Goal: Information Seeking & Learning: Learn about a topic

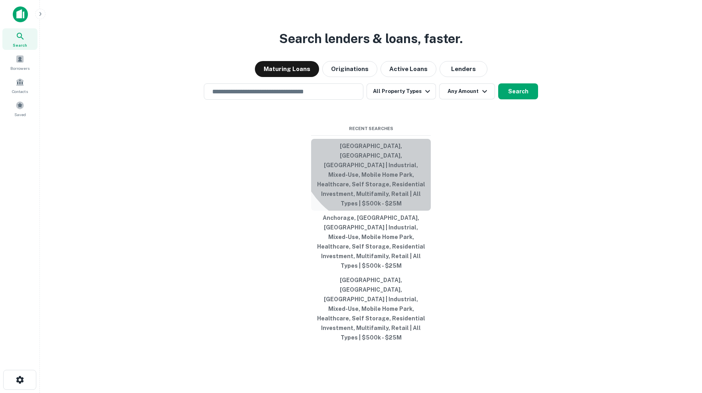
click at [379, 174] on button "Arapahoe County, CO, USA | Industrial, Mixed-Use, Mobile Home Park, Healthcare,…" at bounding box center [371, 175] width 120 height 72
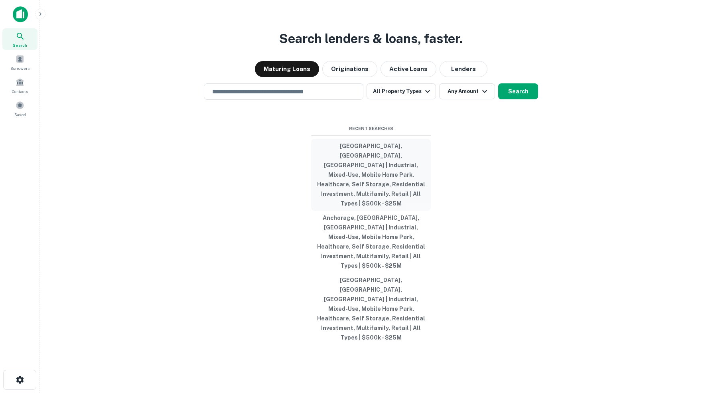
type input "**********"
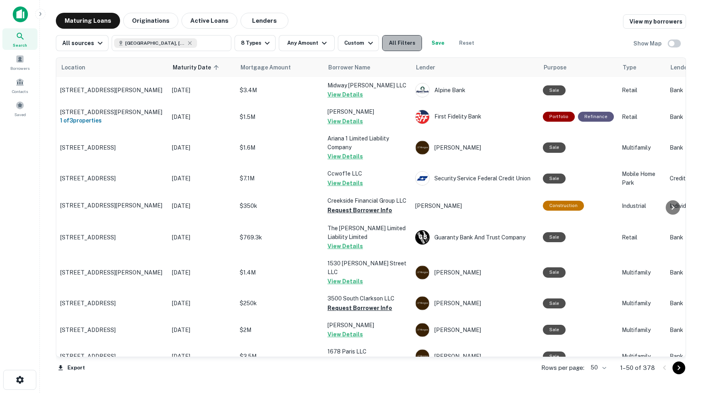
click at [411, 42] on button "All Filters" at bounding box center [402, 43] width 40 height 16
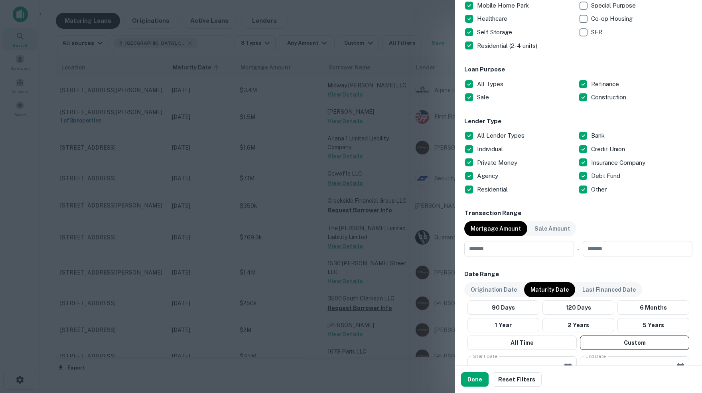
scroll to position [211, 0]
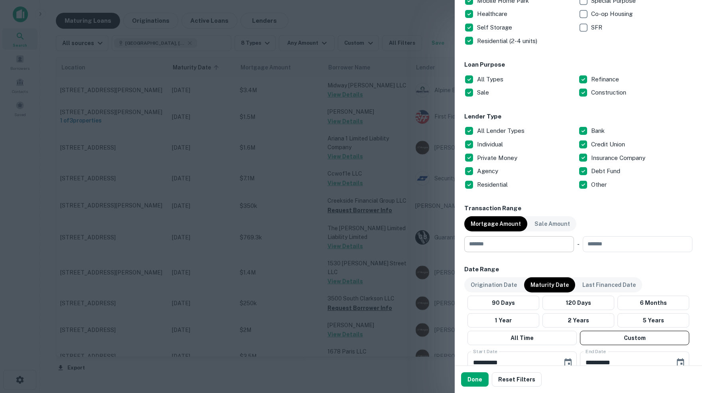
click at [495, 245] on input "number" at bounding box center [516, 244] width 104 height 16
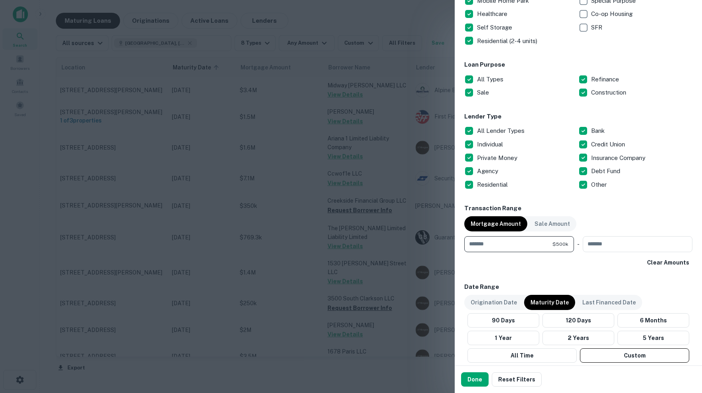
type input "******"
type input "********"
click at [557, 270] on div "**********" at bounding box center [578, 189] width 228 height 696
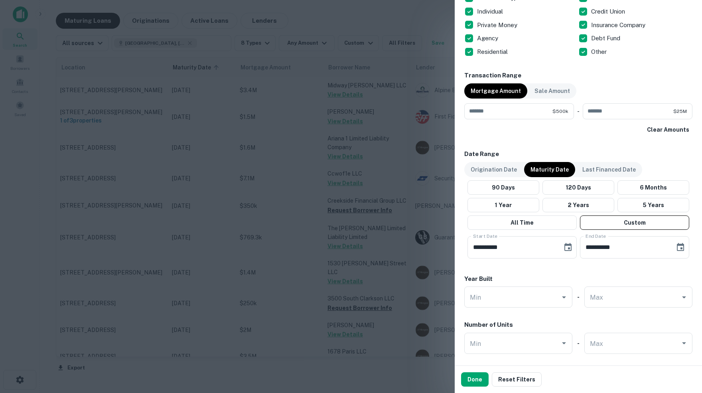
scroll to position [346, 0]
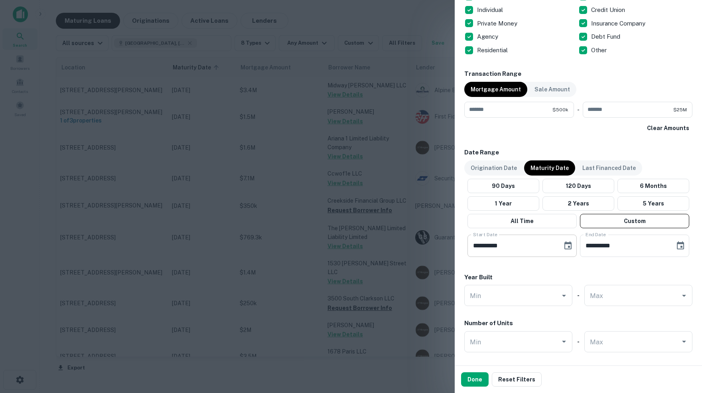
click at [568, 244] on icon "Choose date, selected date is Oct 1, 2025" at bounding box center [568, 245] width 7 height 8
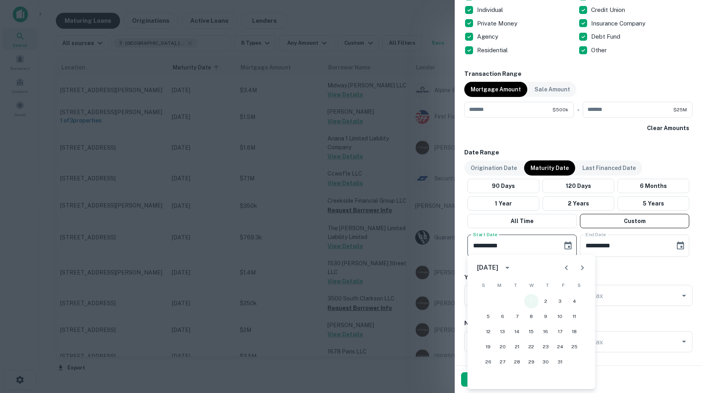
click at [532, 300] on button "1" at bounding box center [531, 301] width 14 height 14
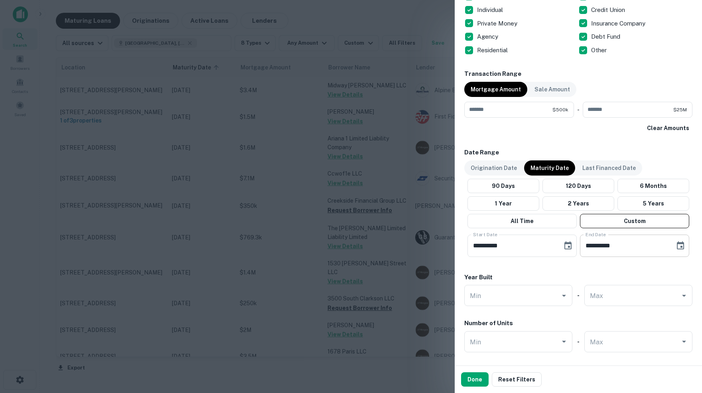
click at [680, 245] on icon "Choose date, selected date is Apr 30, 2026" at bounding box center [681, 246] width 10 height 10
click at [640, 361] on button "30" at bounding box center [640, 362] width 14 height 14
click at [479, 381] on button "Done" at bounding box center [475, 379] width 28 height 14
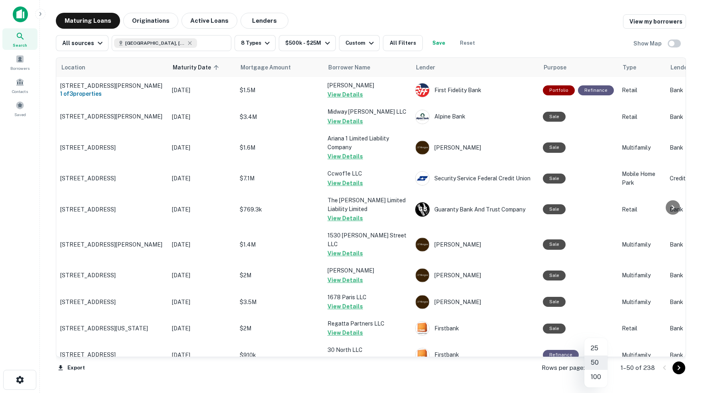
click at [597, 369] on body "Search Borrowers Contacts Saved Maturing Loans Originations Active Loans Lender…" at bounding box center [351, 196] width 702 height 393
click at [596, 377] on li "100" at bounding box center [596, 377] width 23 height 14
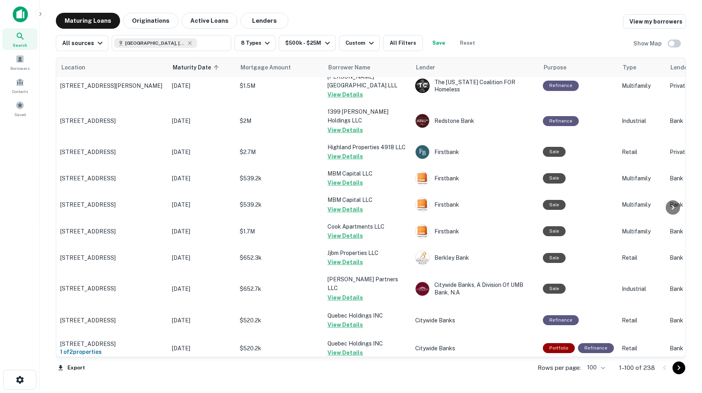
click at [679, 369] on icon "Go to next page" at bounding box center [679, 368] width 10 height 10
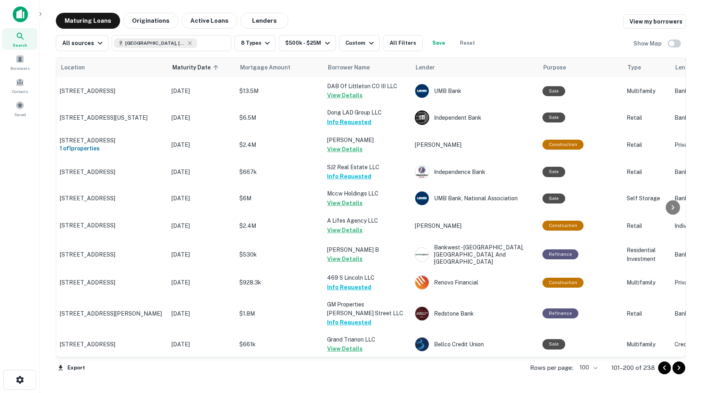
scroll to position [2404, 0]
click at [678, 369] on icon "Go to next page" at bounding box center [679, 368] width 3 height 5
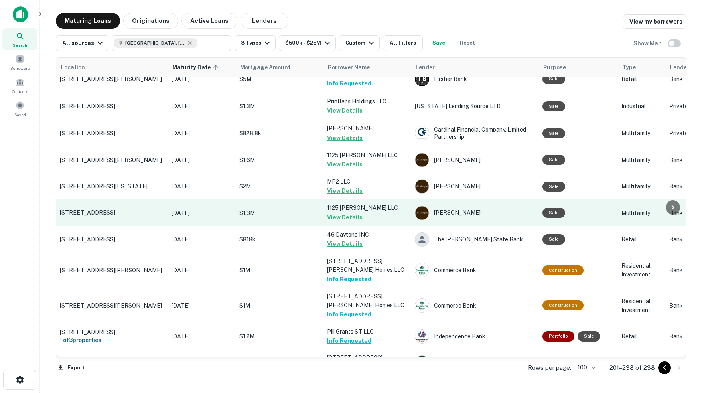
scroll to position [761, 0]
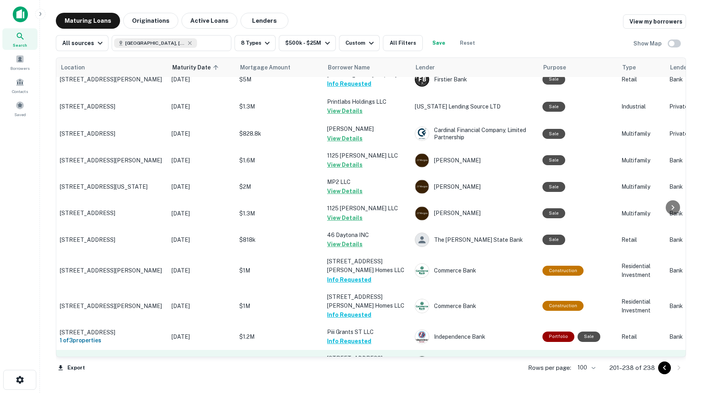
click at [374, 363] on button "Request Borrower Info" at bounding box center [359, 368] width 65 height 10
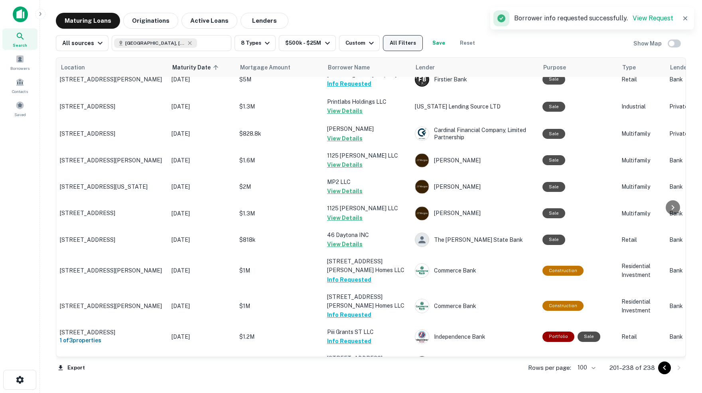
click at [417, 43] on button "All Filters" at bounding box center [403, 43] width 40 height 16
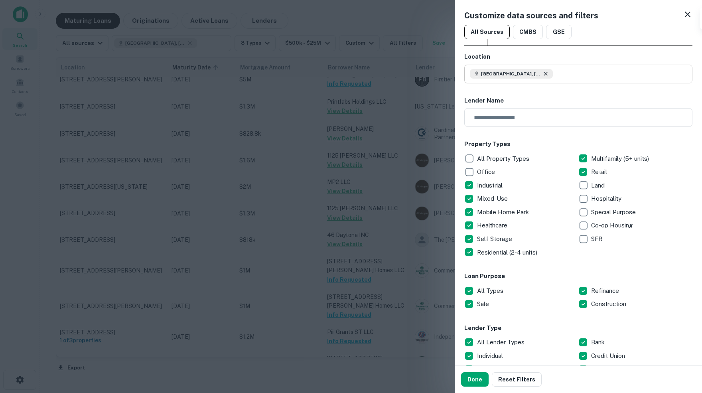
click at [549, 74] on icon at bounding box center [546, 74] width 6 height 6
click at [543, 74] on input "text" at bounding box center [581, 74] width 223 height 19
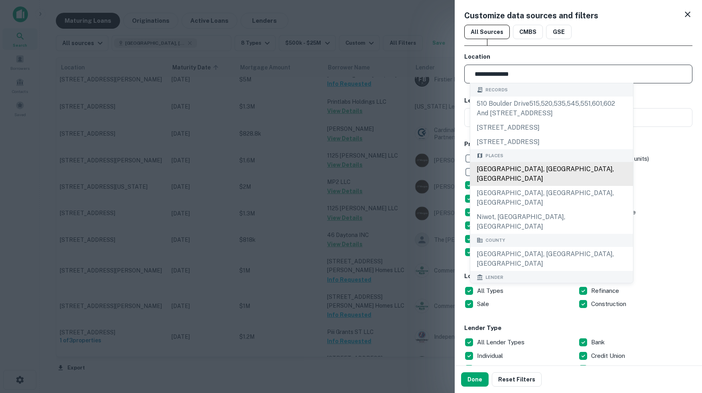
click at [543, 173] on div "Boulder County, CO, USA" at bounding box center [551, 174] width 163 height 24
type input "**********"
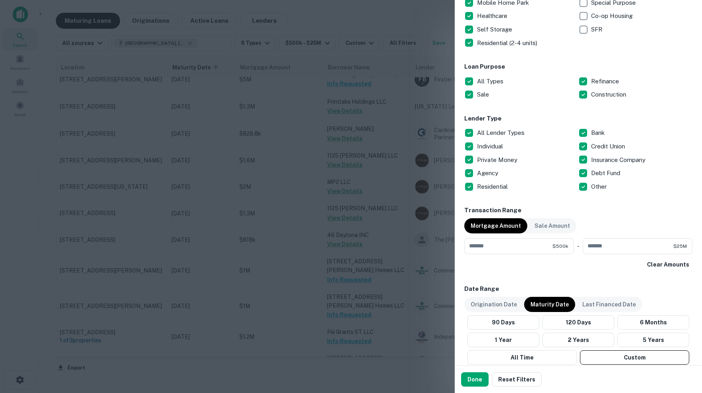
scroll to position [211, 0]
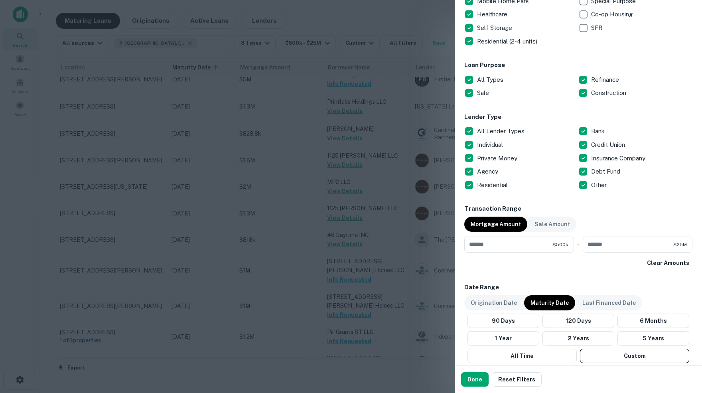
click at [581, 264] on div "Clear Amounts" at bounding box center [578, 263] width 228 height 14
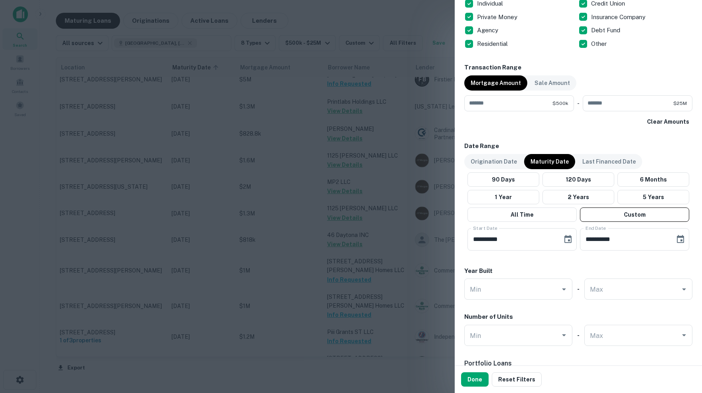
scroll to position [365, 0]
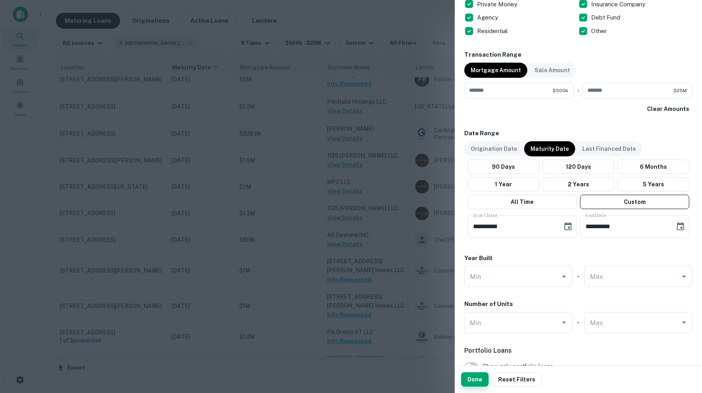
click at [477, 385] on button "Done" at bounding box center [475, 379] width 28 height 14
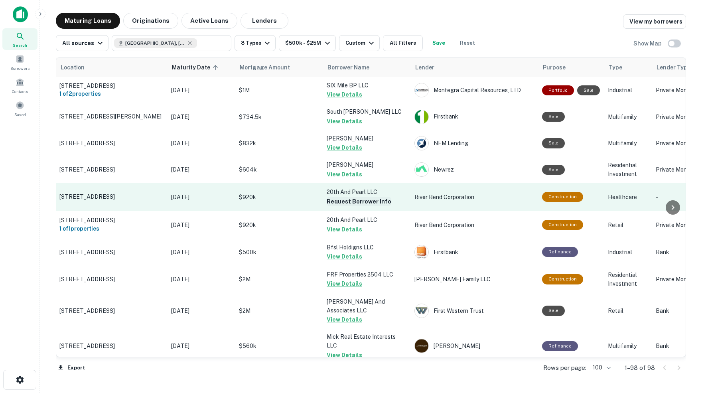
click at [357, 206] on button "Request Borrower Info" at bounding box center [359, 202] width 65 height 10
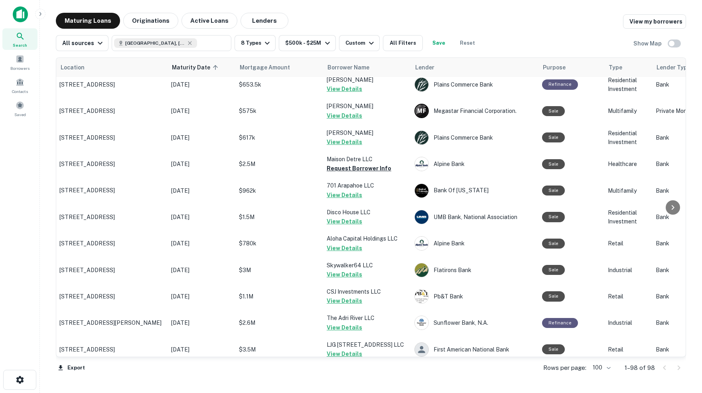
scroll to position [551, 1]
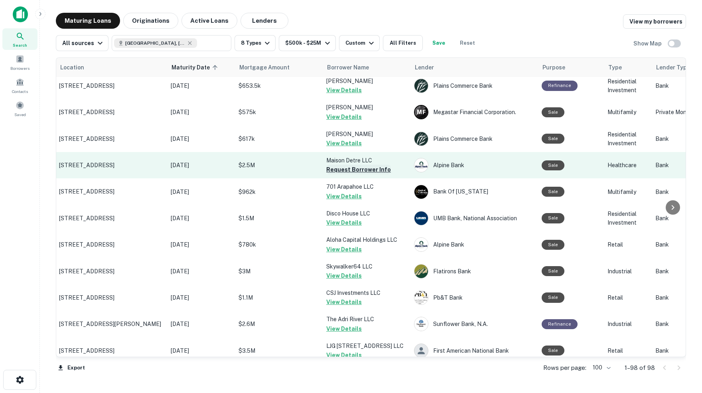
click at [365, 165] on button "Request Borrower Info" at bounding box center [358, 170] width 65 height 10
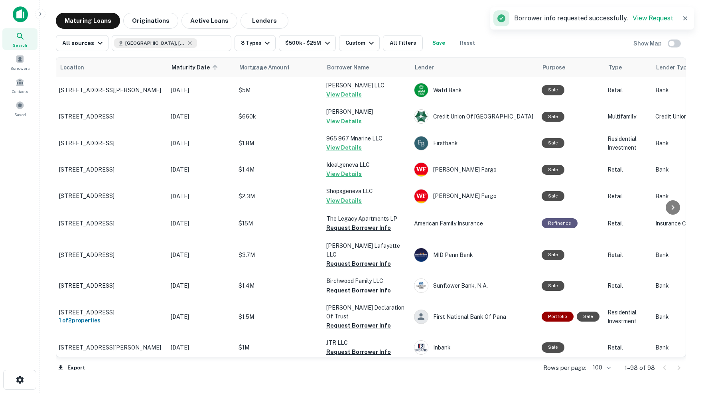
scroll to position [999, 1]
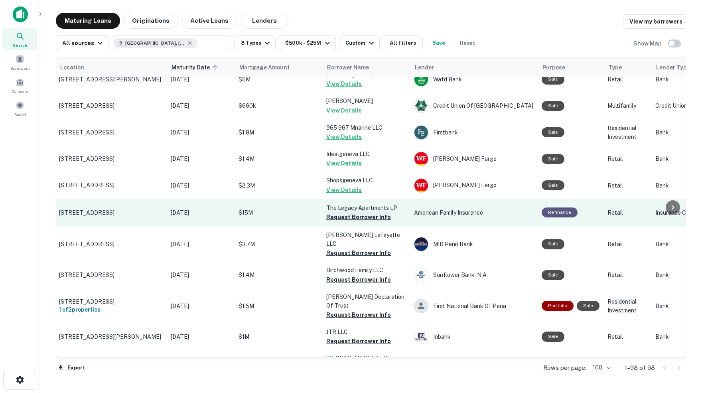
click at [367, 212] on button "Request Borrower Info" at bounding box center [358, 217] width 65 height 10
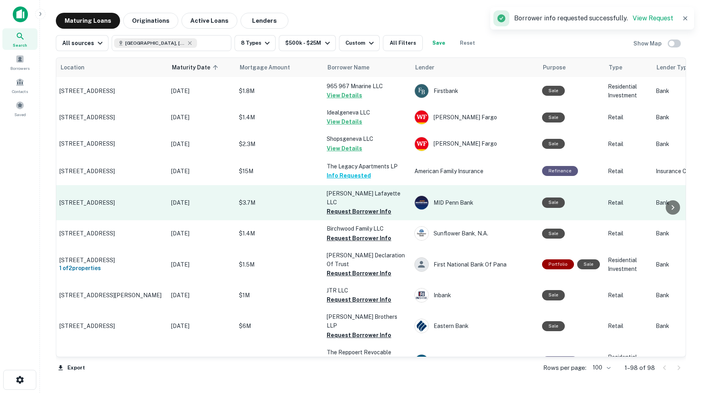
scroll to position [1047, 1]
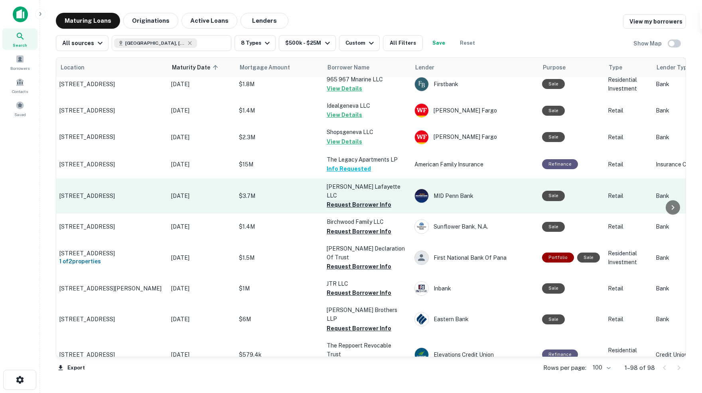
click at [369, 200] on button "Request Borrower Info" at bounding box center [359, 205] width 65 height 10
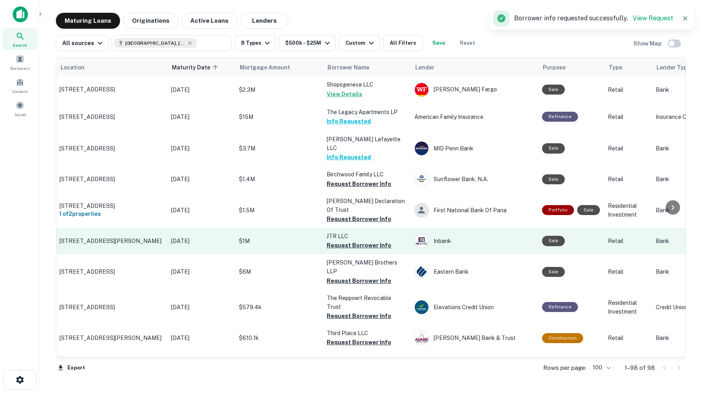
scroll to position [1099, 1]
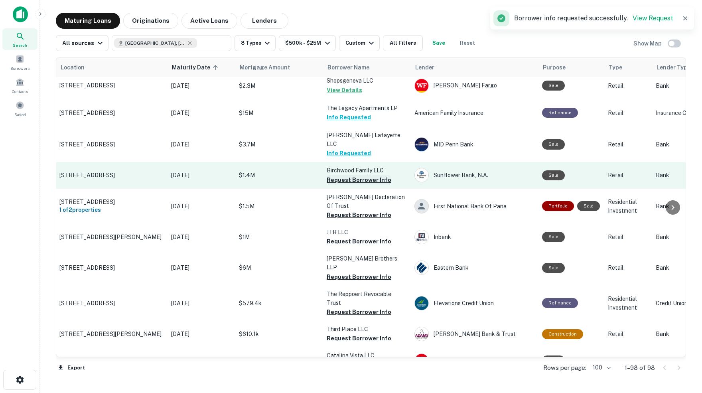
click at [375, 175] on button "Request Borrower Info" at bounding box center [359, 180] width 65 height 10
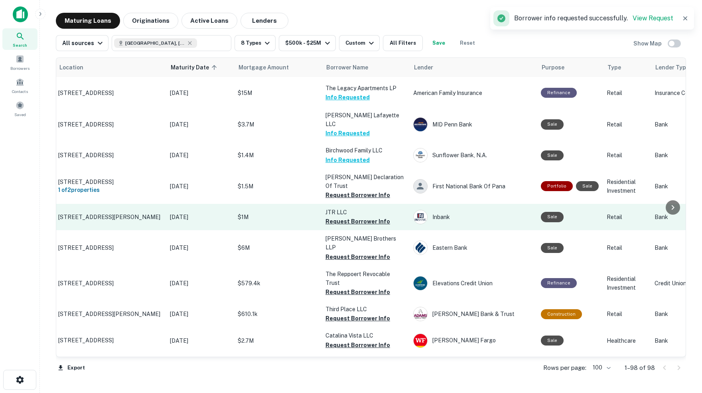
scroll to position [1121, 2]
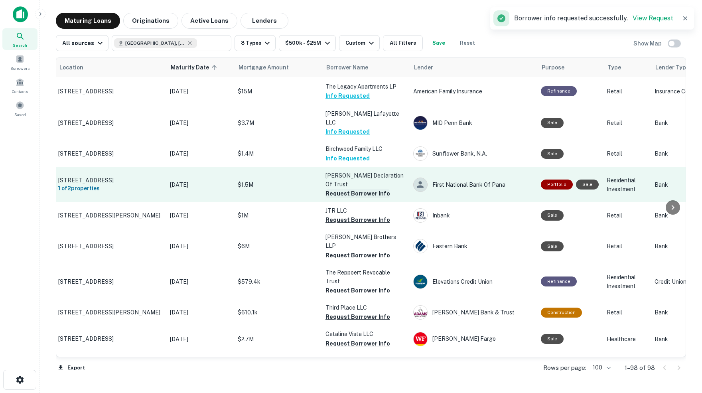
click at [364, 189] on button "Request Borrower Info" at bounding box center [358, 194] width 65 height 10
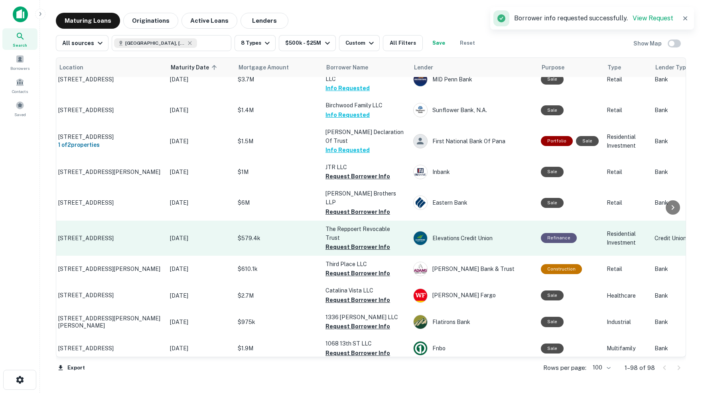
scroll to position [1164, 2]
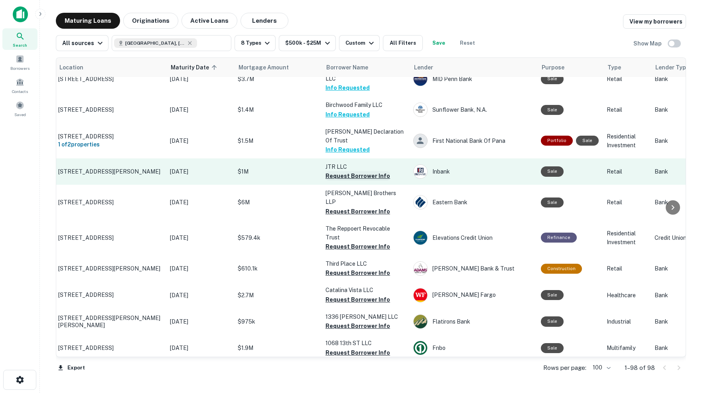
click at [359, 171] on button "Request Borrower Info" at bounding box center [358, 176] width 65 height 10
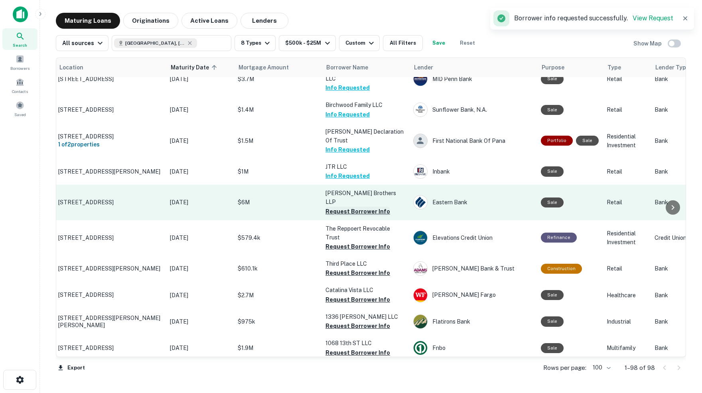
click at [340, 207] on button "Request Borrower Info" at bounding box center [358, 212] width 65 height 10
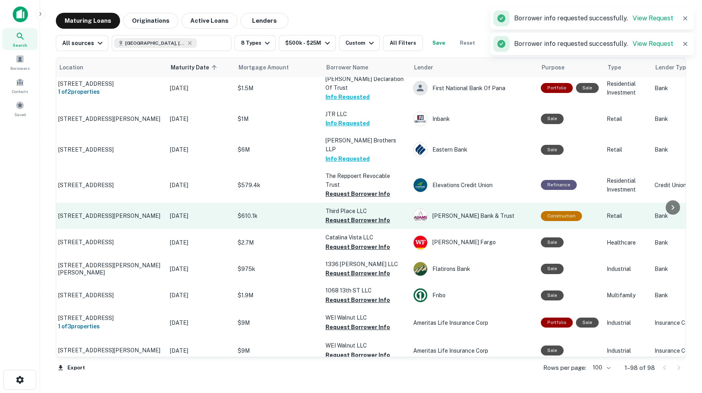
scroll to position [1223, 2]
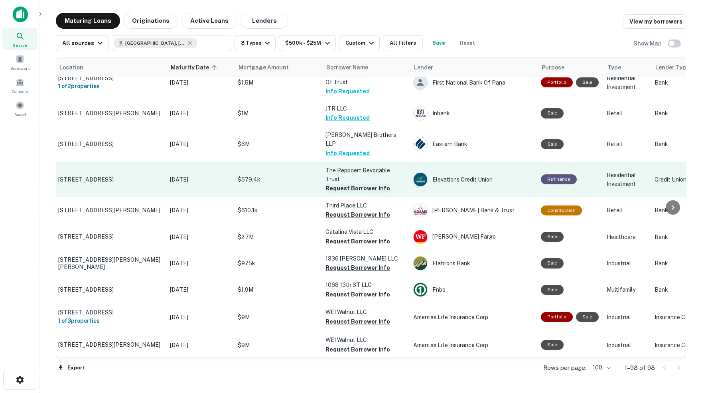
click at [369, 184] on button "Request Borrower Info" at bounding box center [358, 189] width 65 height 10
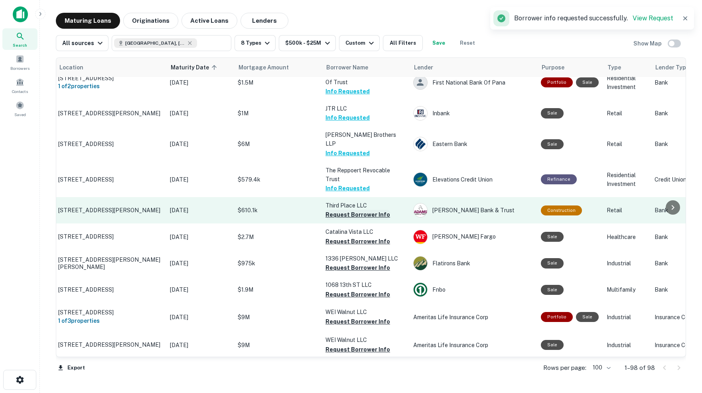
click at [355, 210] on button "Request Borrower Info" at bounding box center [358, 215] width 65 height 10
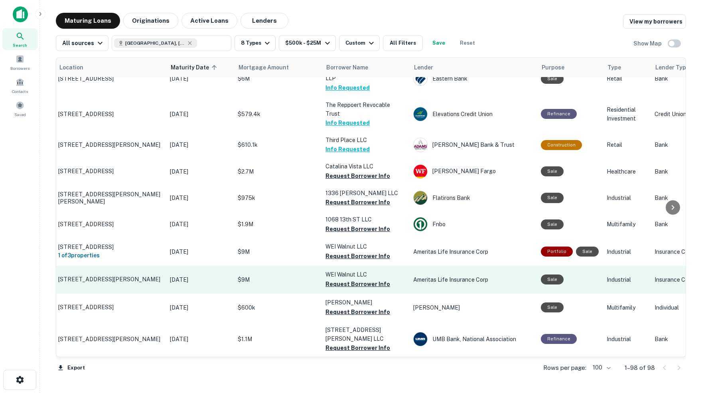
scroll to position [1284, 3]
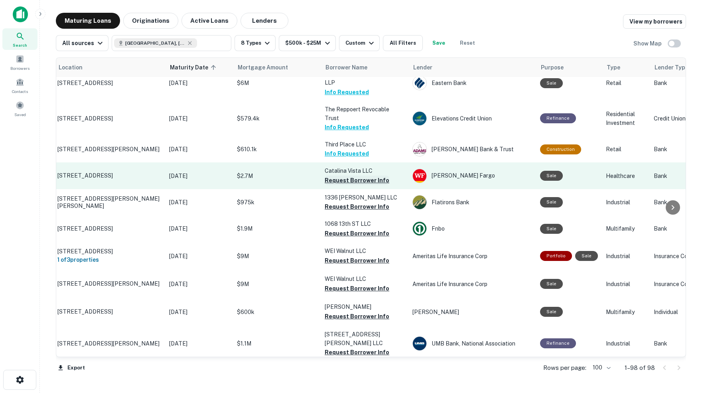
click at [346, 176] on button "Request Borrower Info" at bounding box center [357, 181] width 65 height 10
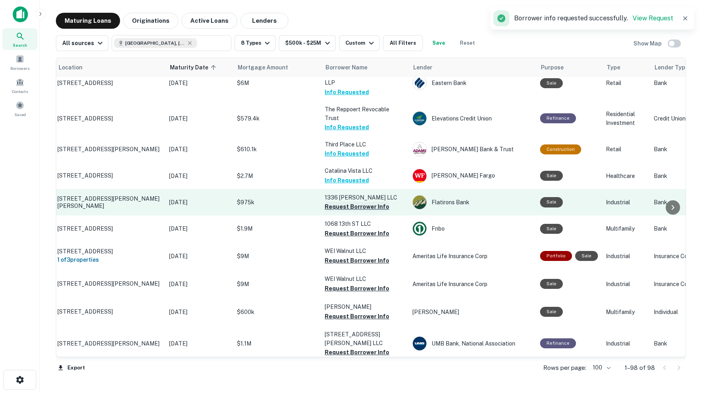
click at [362, 202] on button "Request Borrower Info" at bounding box center [357, 207] width 65 height 10
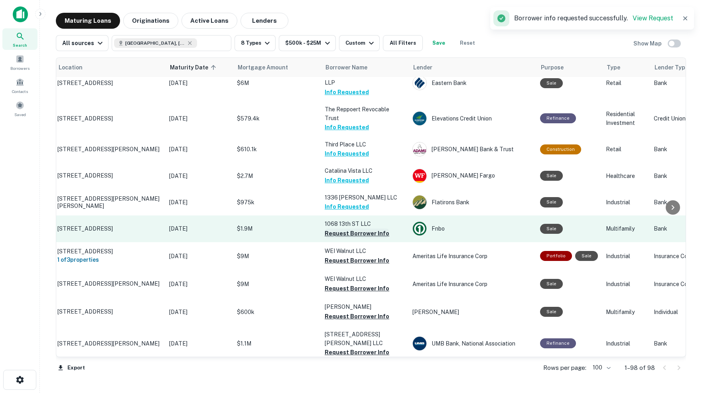
click at [354, 229] on button "Request Borrower Info" at bounding box center [357, 234] width 65 height 10
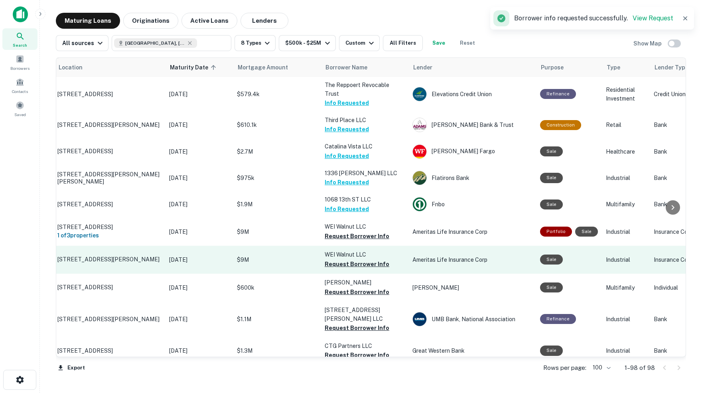
scroll to position [1312, 3]
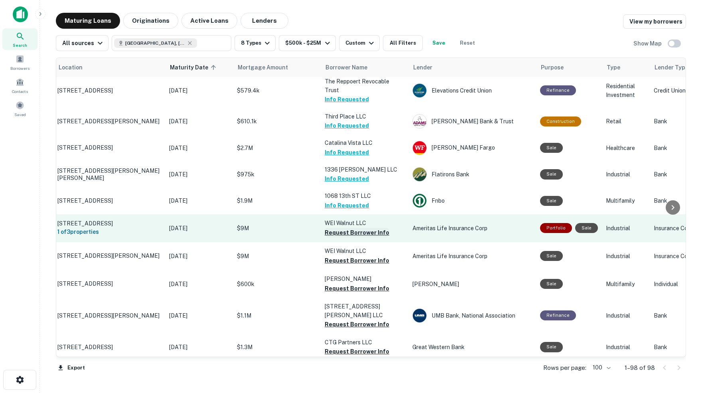
click at [358, 228] on button "Request Borrower Info" at bounding box center [357, 233] width 65 height 10
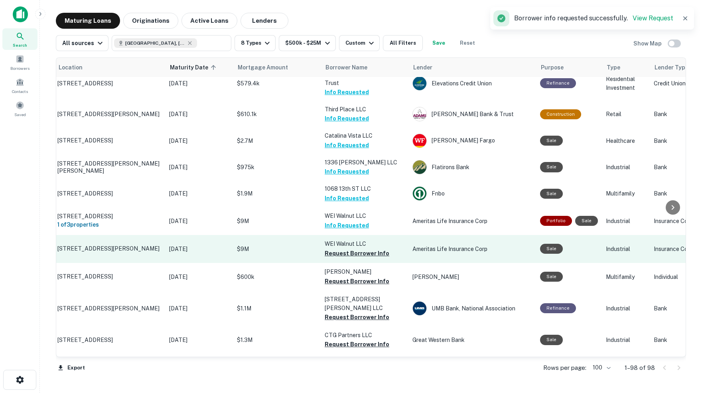
scroll to position [1320, 3]
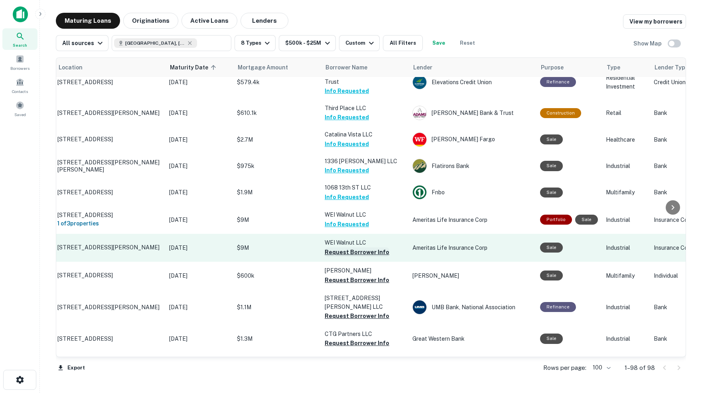
click at [341, 247] on button "Request Borrower Info" at bounding box center [357, 252] width 65 height 10
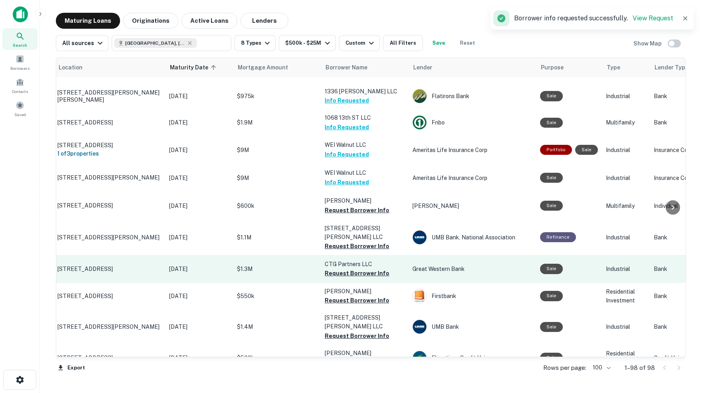
scroll to position [1393, 3]
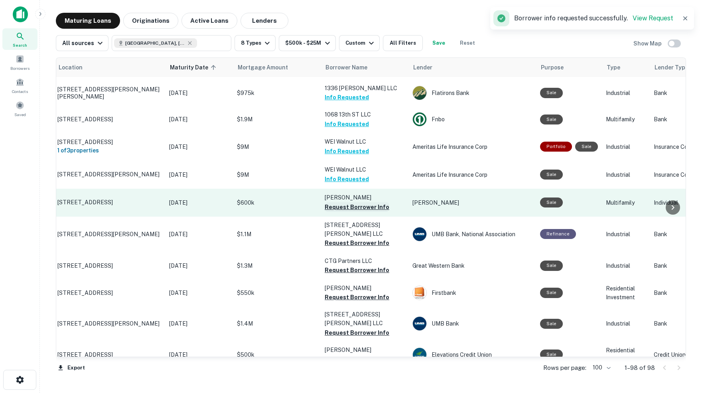
click at [353, 202] on button "Request Borrower Info" at bounding box center [357, 207] width 65 height 10
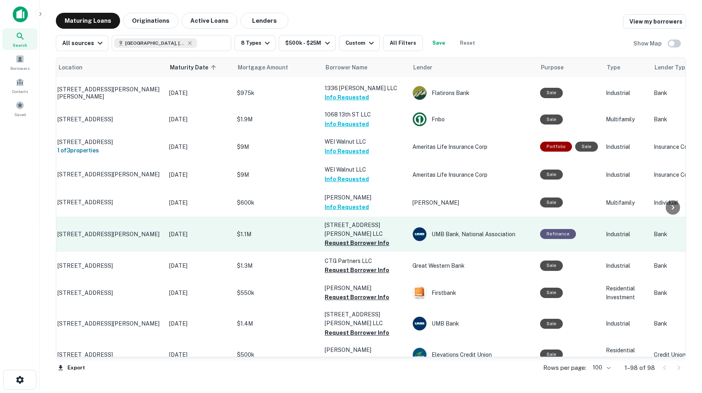
click at [354, 238] on button "Request Borrower Info" at bounding box center [357, 243] width 65 height 10
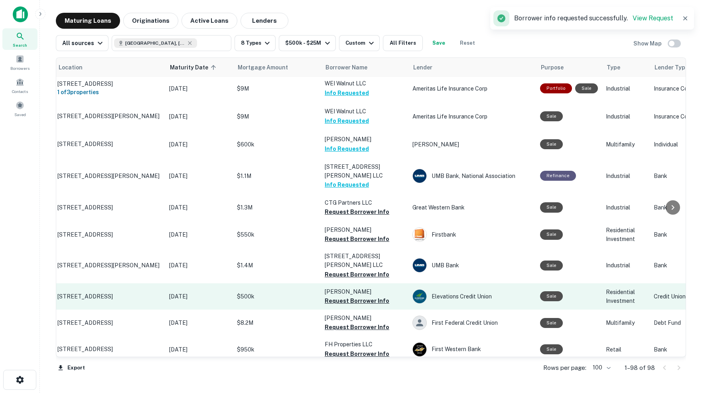
scroll to position [1454, 3]
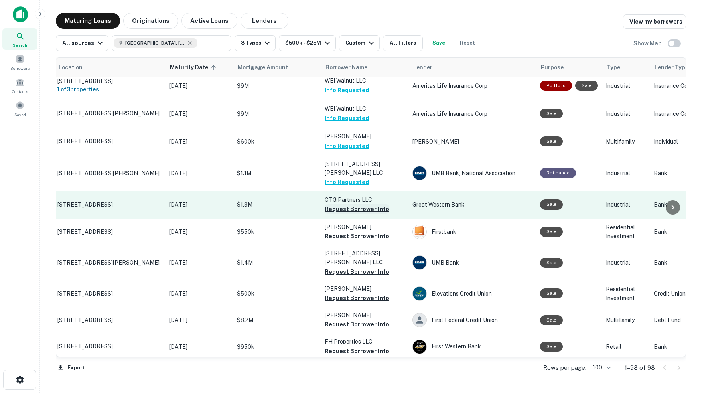
click at [357, 204] on button "Request Borrower Info" at bounding box center [357, 209] width 65 height 10
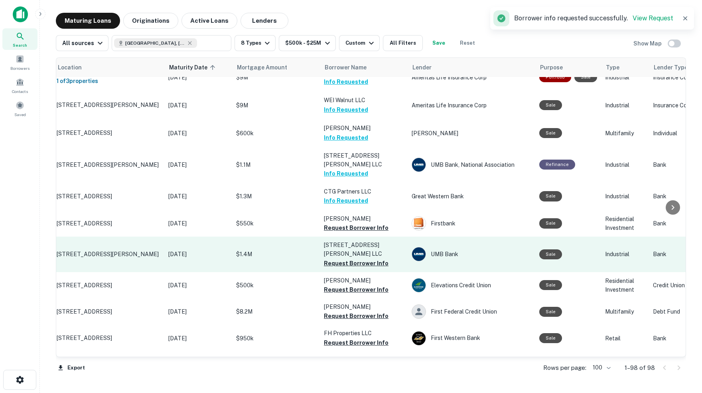
scroll to position [1464, 4]
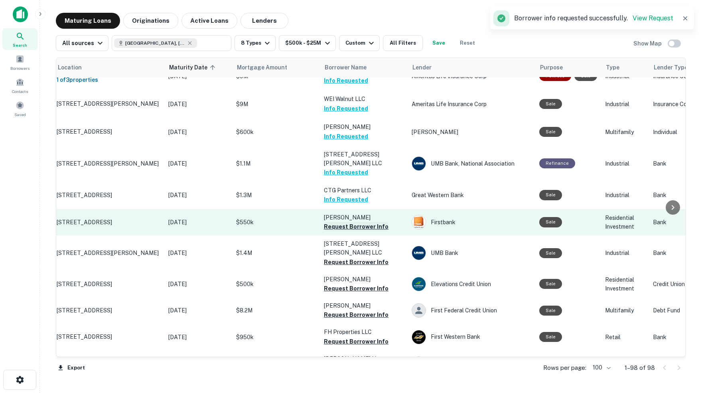
click at [365, 222] on button "Request Borrower Info" at bounding box center [356, 227] width 65 height 10
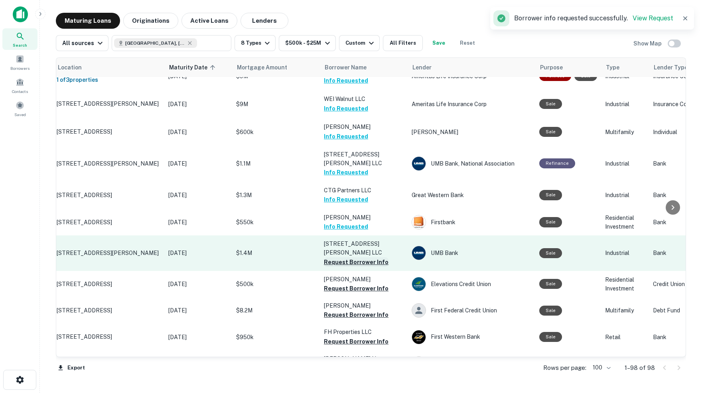
click at [349, 257] on button "Request Borrower Info" at bounding box center [356, 262] width 65 height 10
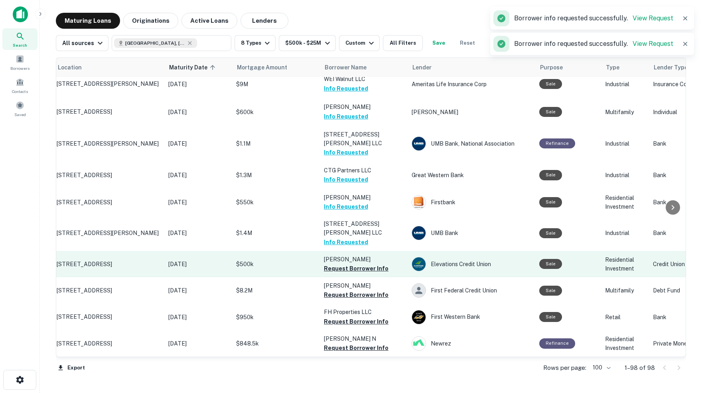
scroll to position [1490, 4]
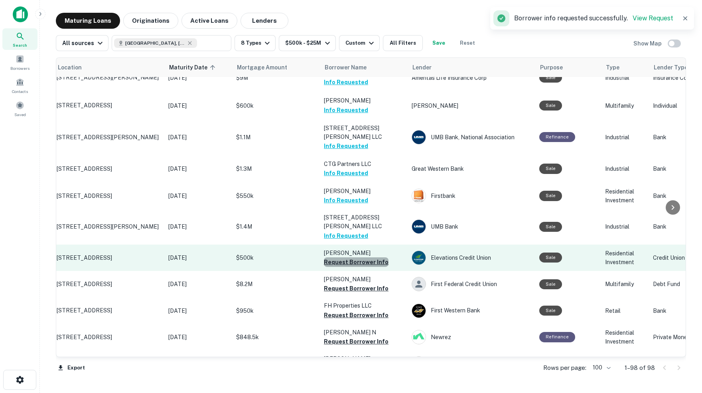
click at [358, 257] on button "Request Borrower Info" at bounding box center [356, 262] width 65 height 10
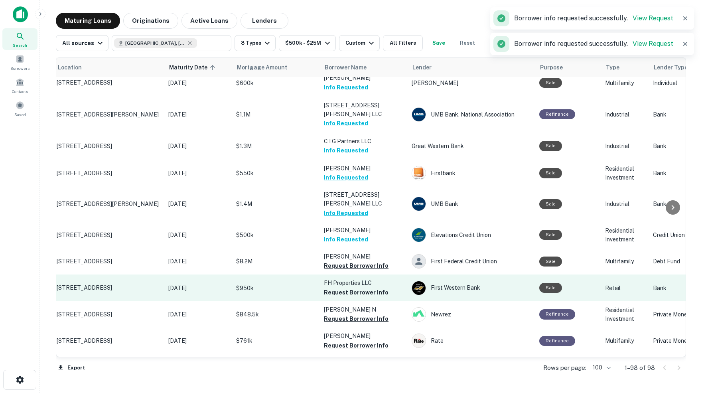
scroll to position [1514, 4]
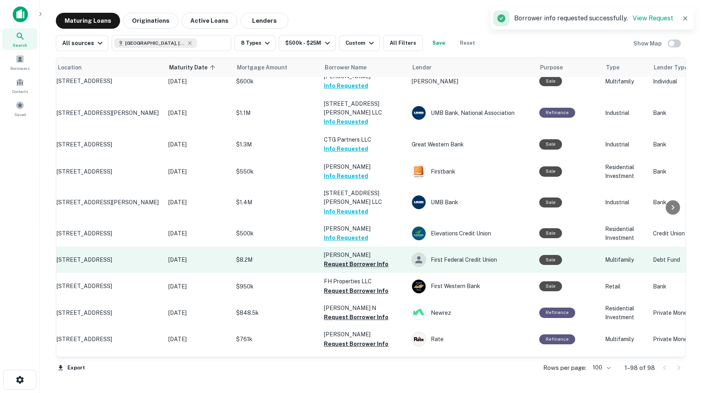
click at [364, 259] on button "Request Borrower Info" at bounding box center [356, 264] width 65 height 10
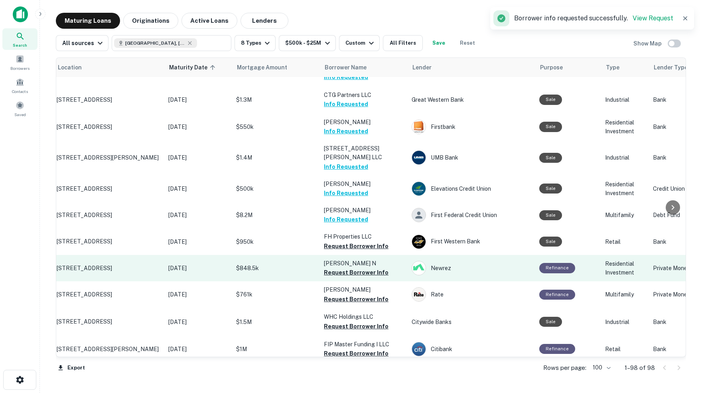
scroll to position [1564, 4]
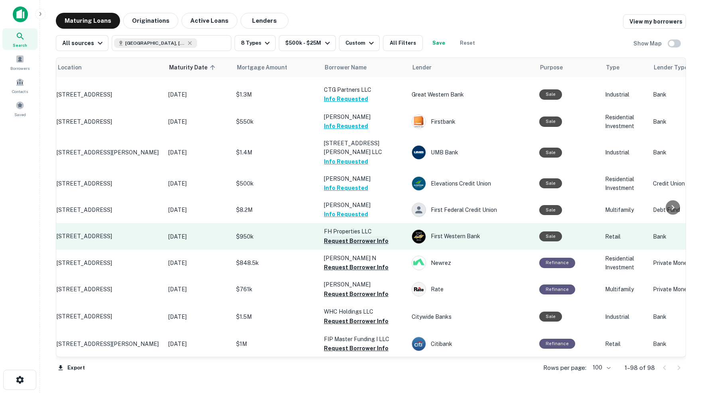
click at [357, 236] on button "Request Borrower Info" at bounding box center [356, 241] width 65 height 10
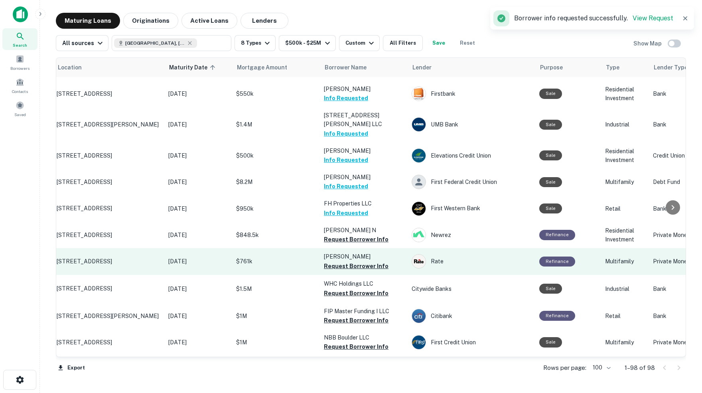
scroll to position [1593, 4]
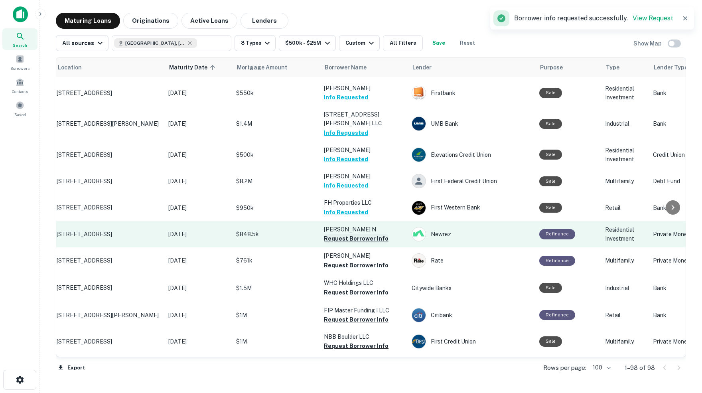
click at [348, 234] on button "Request Borrower Info" at bounding box center [356, 239] width 65 height 10
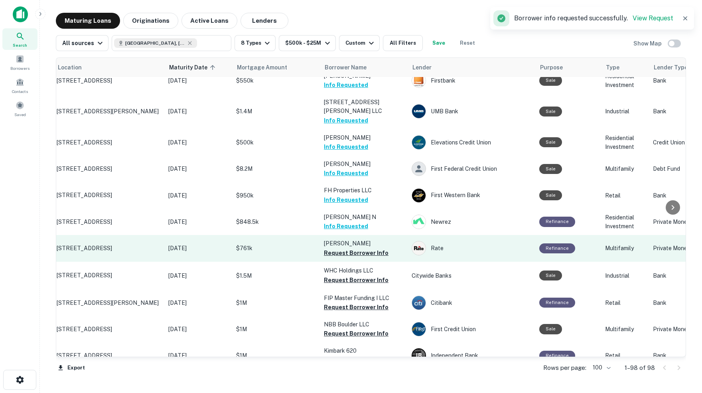
scroll to position [1607, 4]
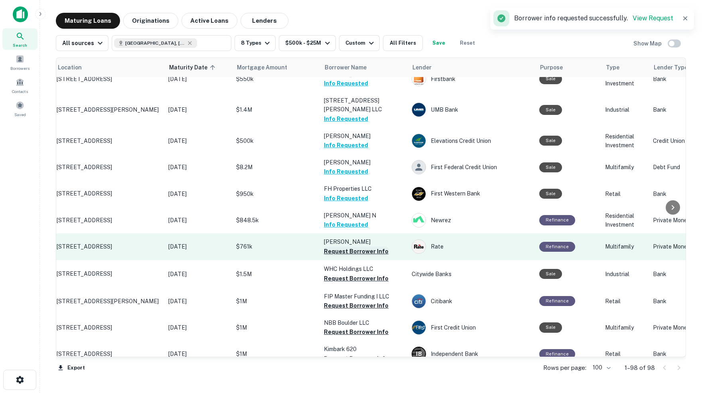
click at [344, 247] on button "Request Borrower Info" at bounding box center [356, 252] width 65 height 10
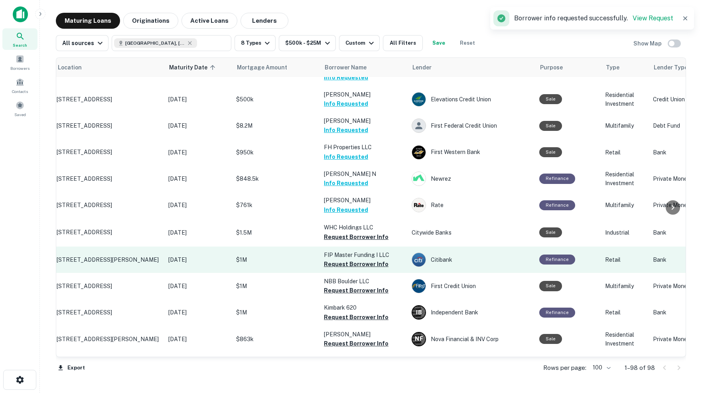
scroll to position [1651, 4]
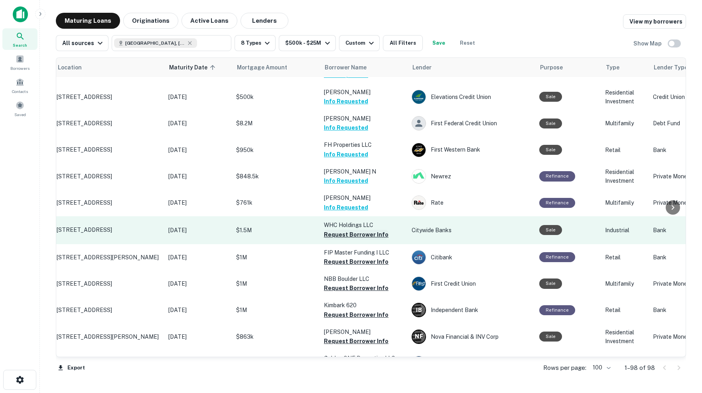
click at [340, 230] on button "Request Borrower Info" at bounding box center [356, 235] width 65 height 10
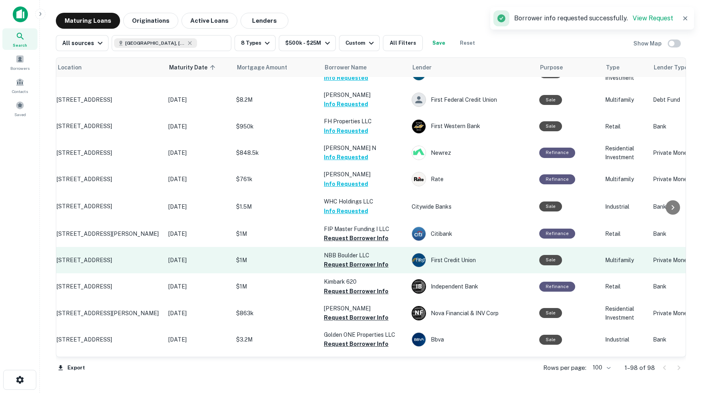
scroll to position [1678, 4]
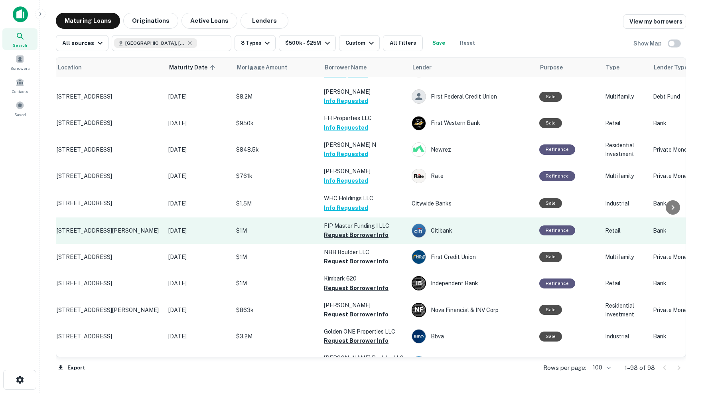
click at [357, 230] on button "Request Borrower Info" at bounding box center [356, 235] width 65 height 10
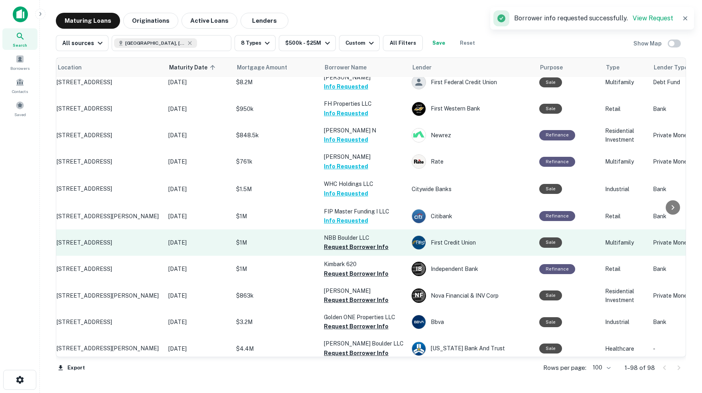
scroll to position [1695, 4]
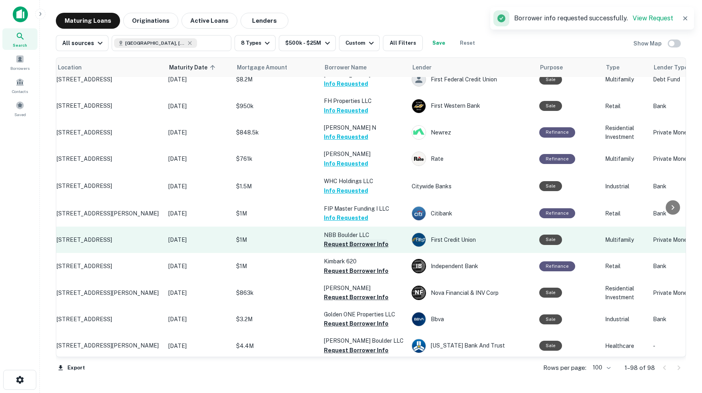
click at [353, 239] on button "Request Borrower Info" at bounding box center [356, 244] width 65 height 10
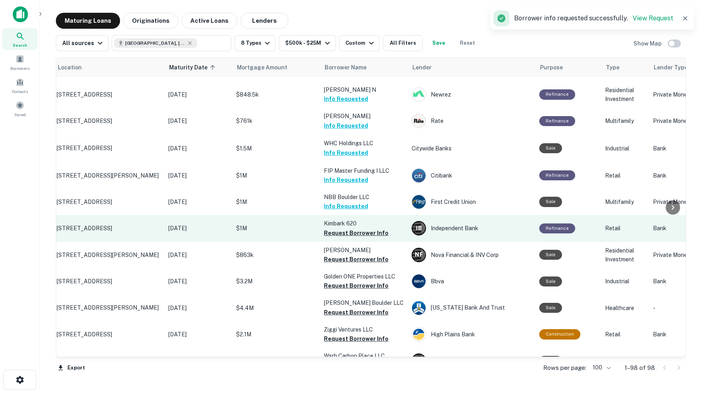
scroll to position [1734, 4]
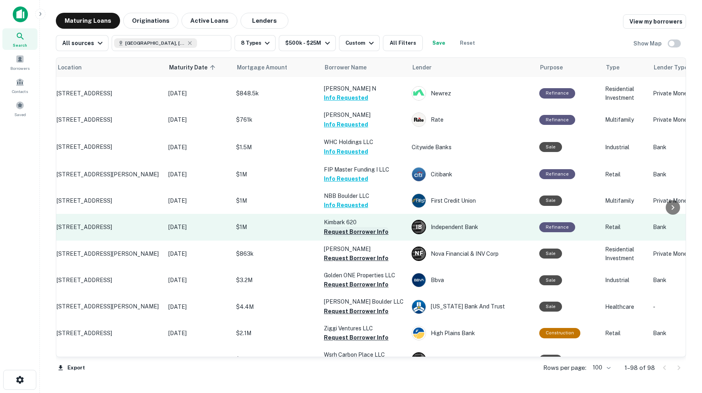
click at [360, 227] on button "Request Borrower Info" at bounding box center [356, 232] width 65 height 10
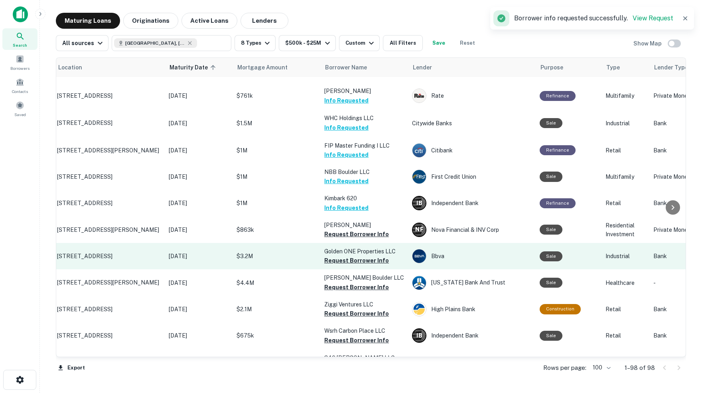
scroll to position [1759, 3]
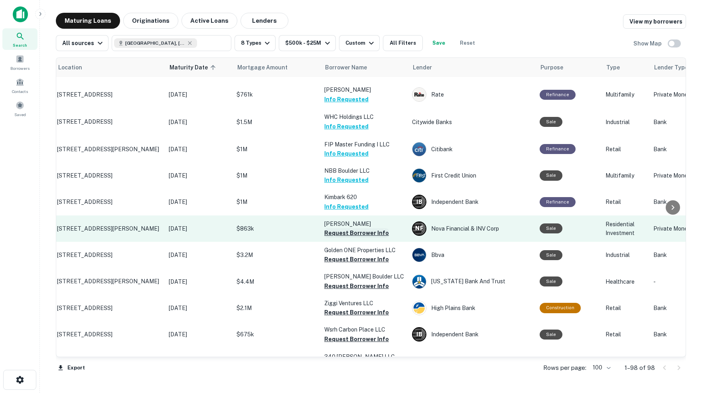
click at [360, 228] on button "Request Borrower Info" at bounding box center [356, 233] width 65 height 10
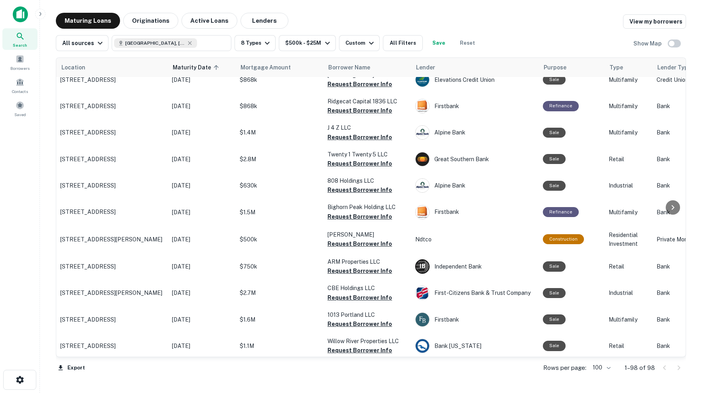
scroll to position [0, 0]
click at [18, 63] on span at bounding box center [20, 59] width 9 height 9
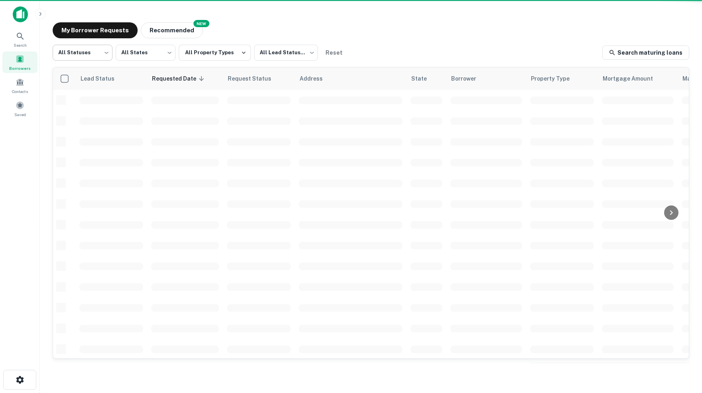
click at [106, 52] on body "Search Borrowers Contacts Saved My Borrower Requests NEW Recommended All Status…" at bounding box center [351, 196] width 702 height 393
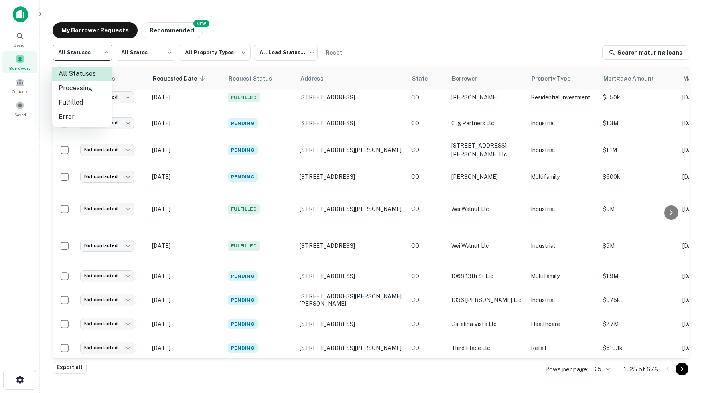
click at [75, 100] on li "Fulfilled" at bounding box center [82, 102] width 60 height 14
type input "*********"
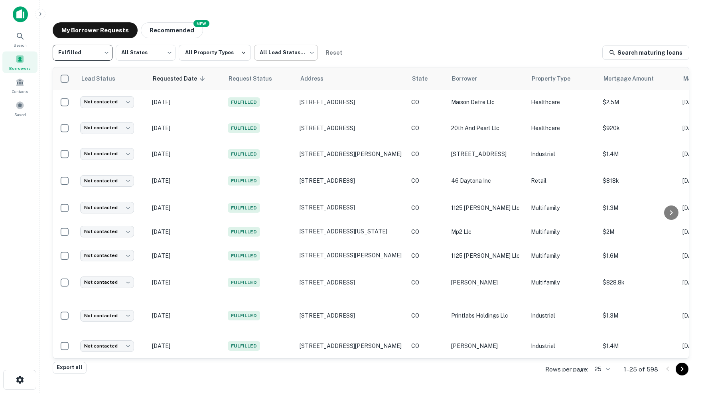
click at [304, 53] on body "Search Borrowers Contacts Saved My Borrower Requests NEW Recommended Fulfilled …" at bounding box center [351, 196] width 702 height 393
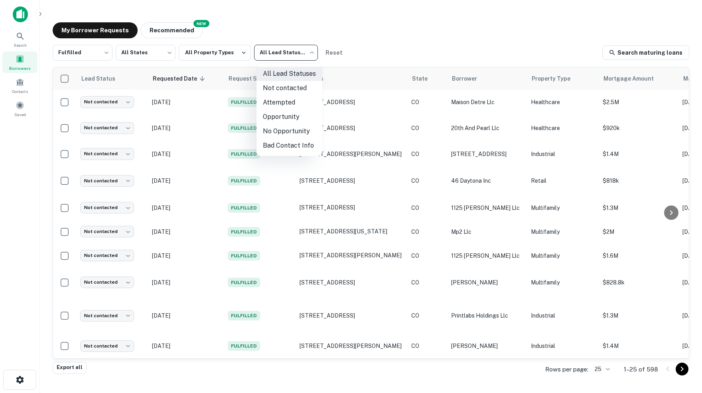
click at [291, 87] on li "Not contacted" at bounding box center [290, 88] width 66 height 14
type input "****"
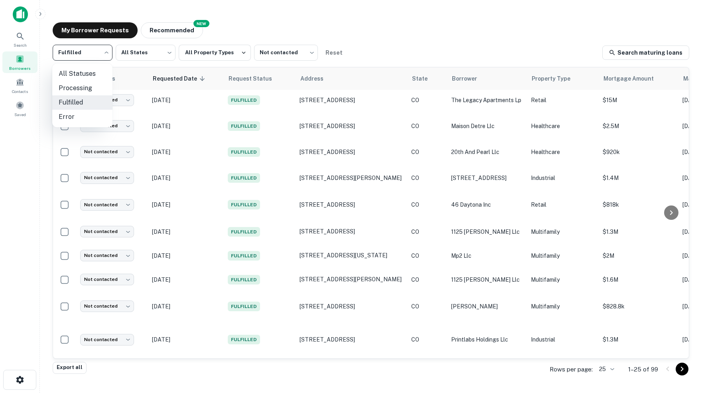
click at [104, 53] on body "Search Borrowers Contacts Saved My Borrower Requests NEW Recommended Fulfilled …" at bounding box center [351, 196] width 702 height 393
click at [76, 92] on li "Processing" at bounding box center [82, 88] width 60 height 14
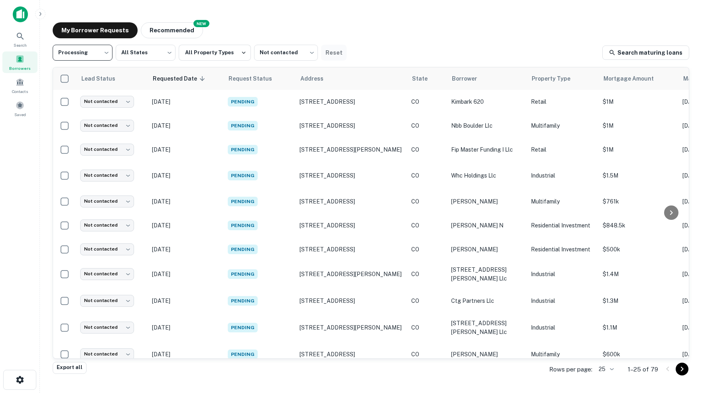
click at [341, 51] on button "Reset" at bounding box center [334, 53] width 26 height 16
type input "***"
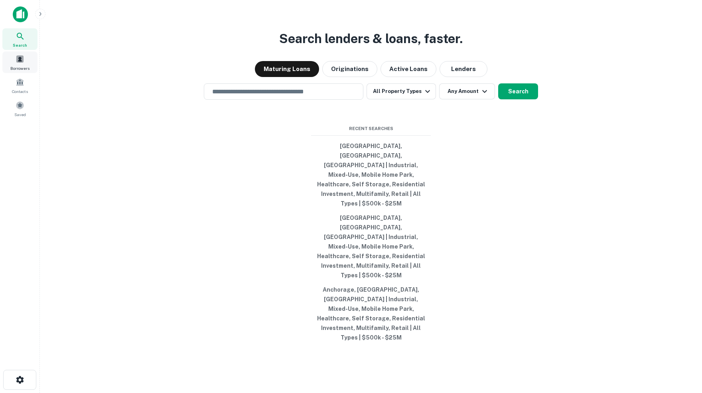
click at [18, 67] on span "Borrowers" at bounding box center [19, 68] width 19 height 6
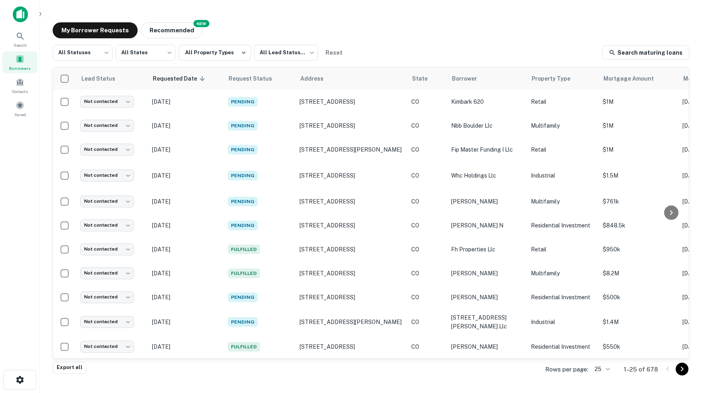
click at [464, 25] on div "My Borrower Requests NEW Recommended" at bounding box center [371, 30] width 637 height 16
